Goal: Find contact information: Obtain details needed to contact an individual or organization

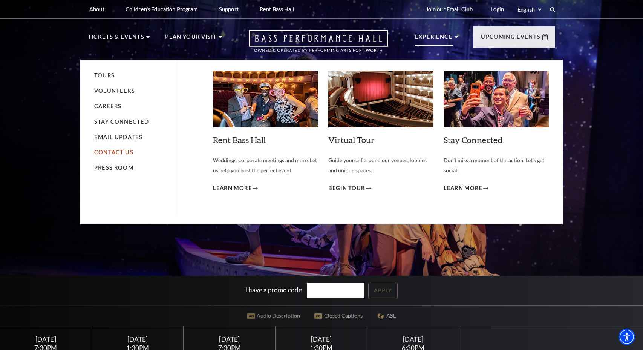
click at [115, 152] on link "Contact Us" at bounding box center [113, 152] width 39 height 6
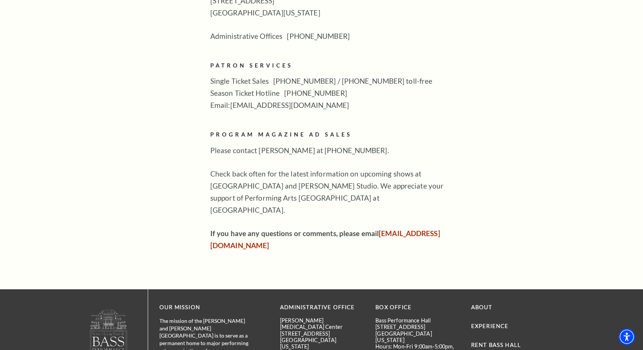
scroll to position [453, 0]
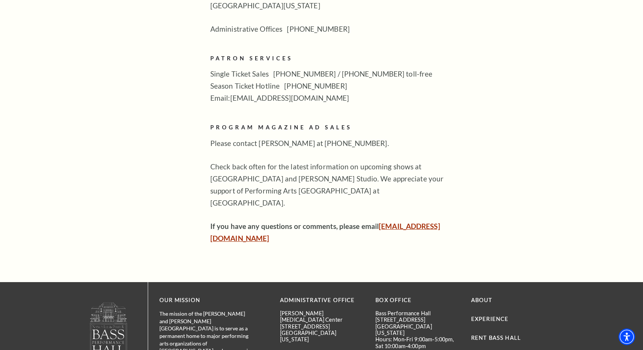
click at [228, 222] on link "[EMAIL_ADDRESS][DOMAIN_NAME]" at bounding box center [325, 232] width 230 height 21
